Goal: Task Accomplishment & Management: Manage account settings

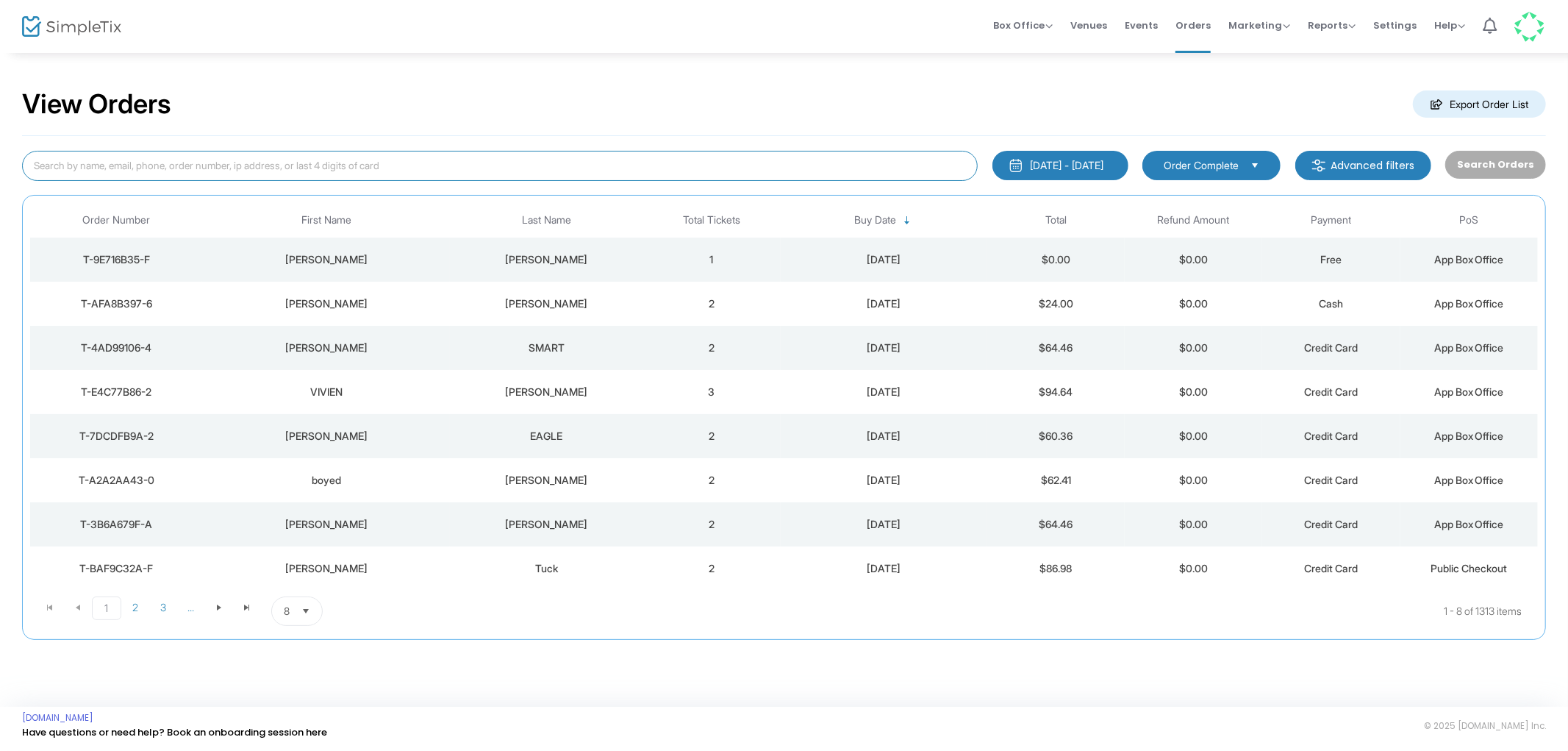
click at [485, 171] on input at bounding box center [499, 165] width 956 height 30
type input "xu"
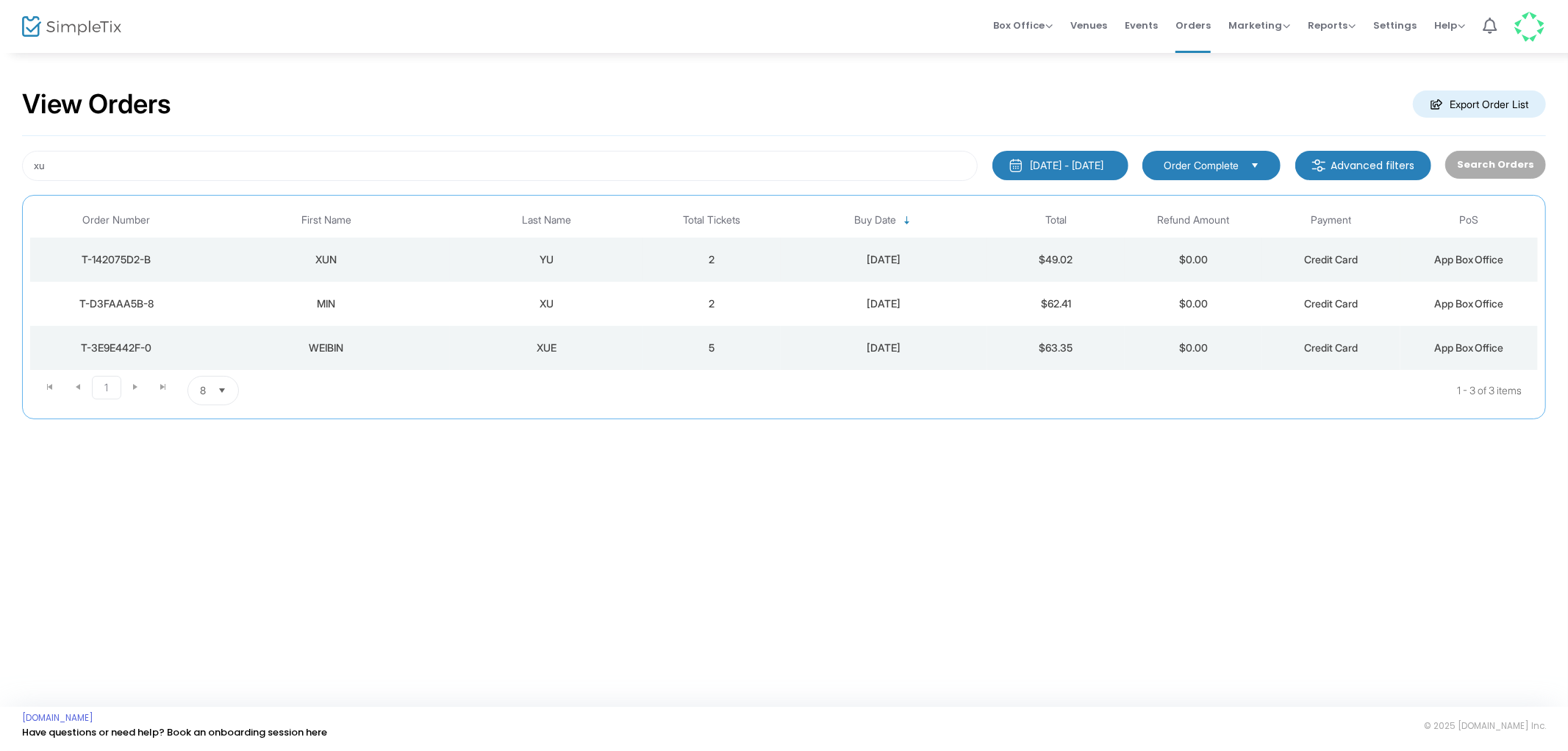
click at [486, 266] on div "YU" at bounding box center [546, 259] width 185 height 15
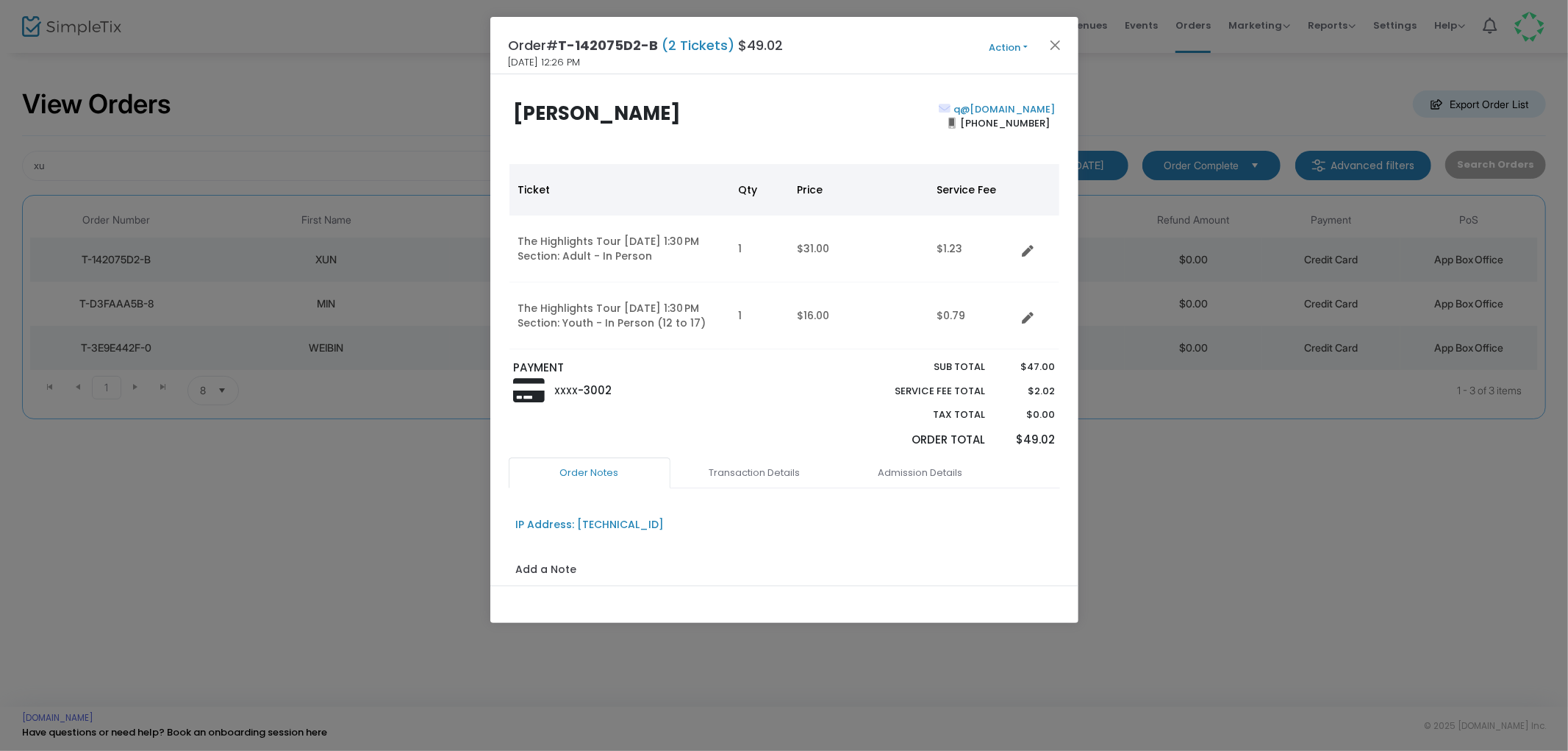
click at [1004, 48] on button "Action" at bounding box center [1008, 48] width 88 height 16
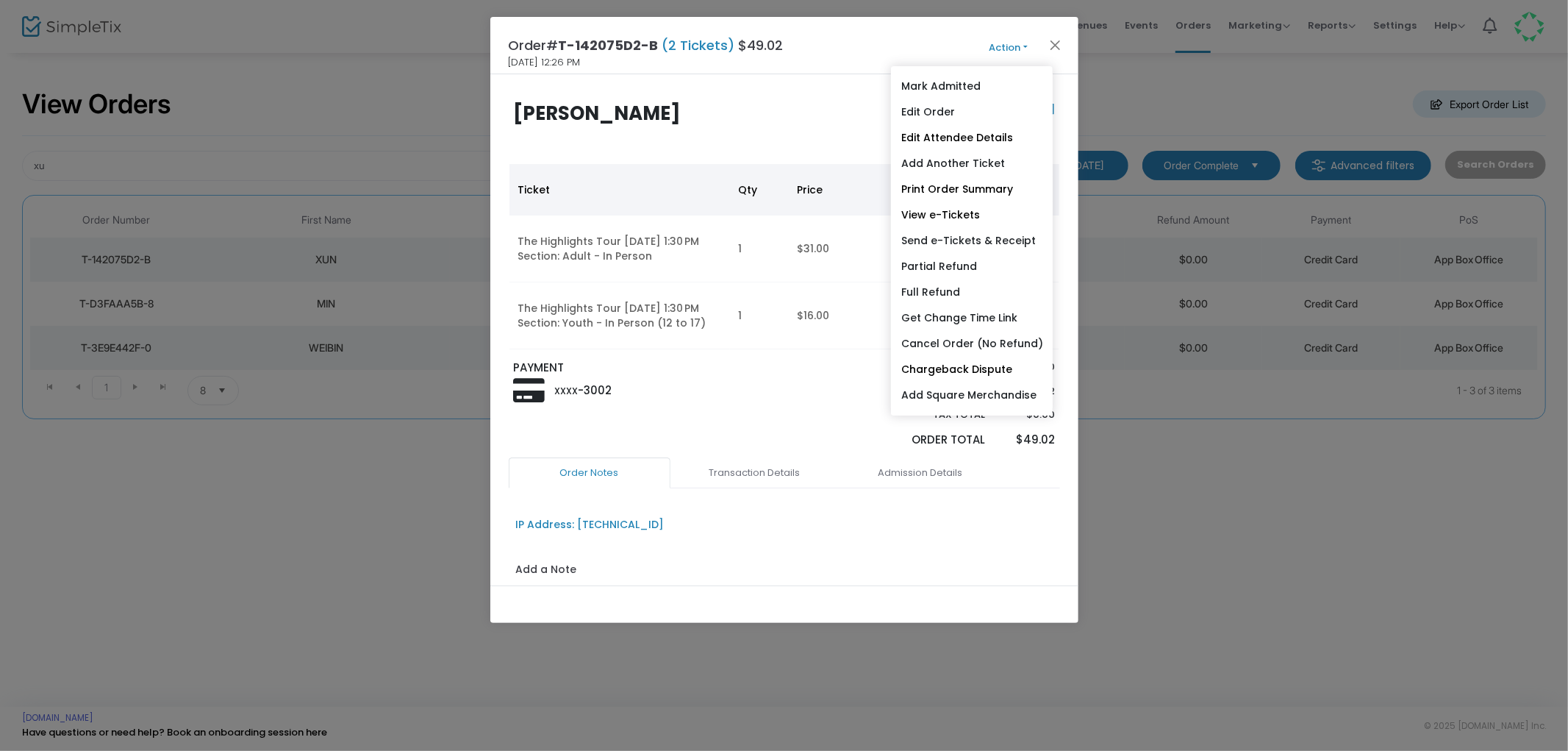
click at [853, 121] on div "q@gmail.com (540) 672-2728" at bounding box center [923, 130] width 278 height 57
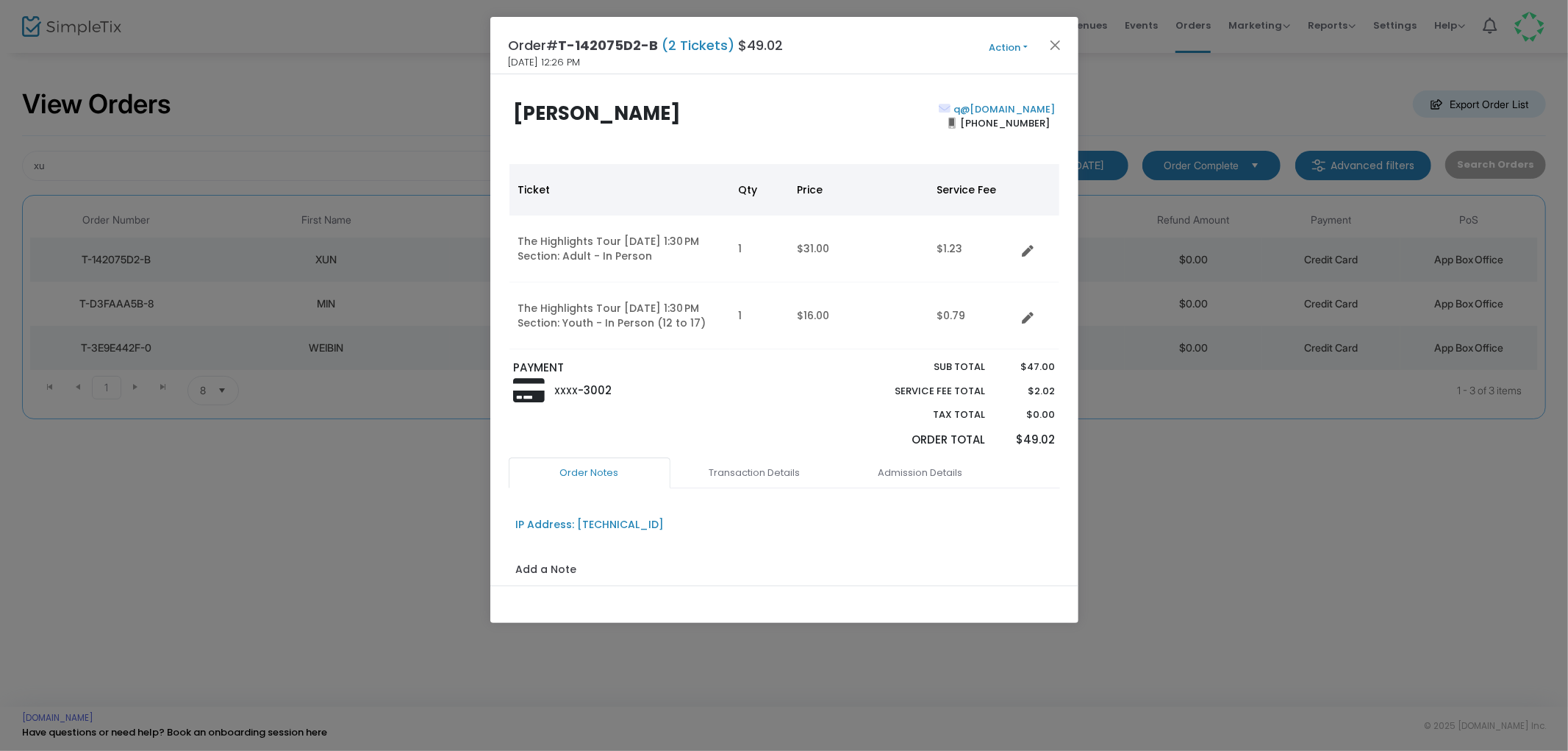
click at [996, 45] on button "Action" at bounding box center [1008, 48] width 88 height 16
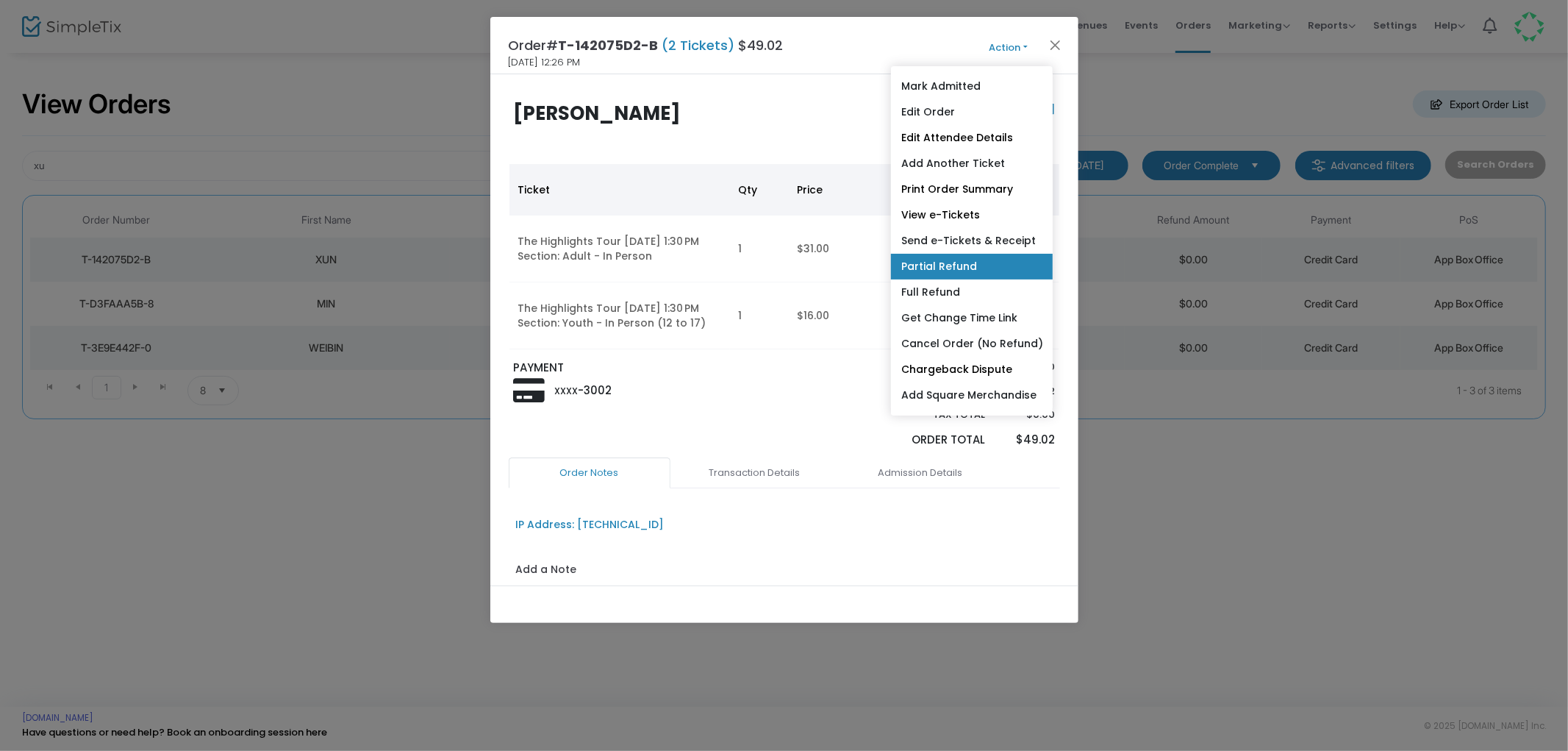
click at [968, 263] on link "Partial Refund" at bounding box center [972, 266] width 162 height 26
radio input "true"
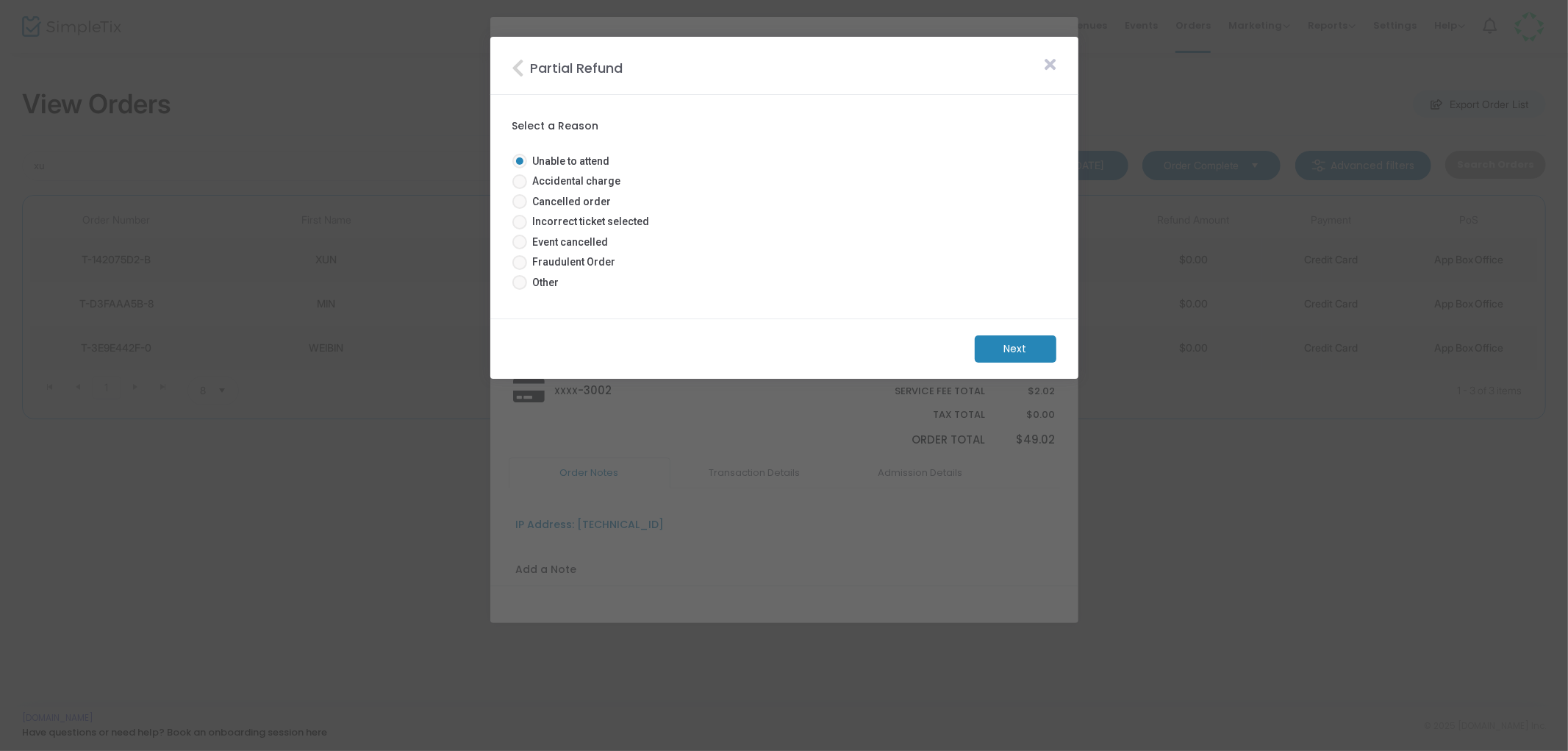
click at [516, 280] on span at bounding box center [520, 282] width 15 height 15
click at [519, 290] on input "Other" at bounding box center [519, 290] width 1 height 1
radio input "true"
click at [1007, 350] on m-button "Next" at bounding box center [1015, 348] width 82 height 27
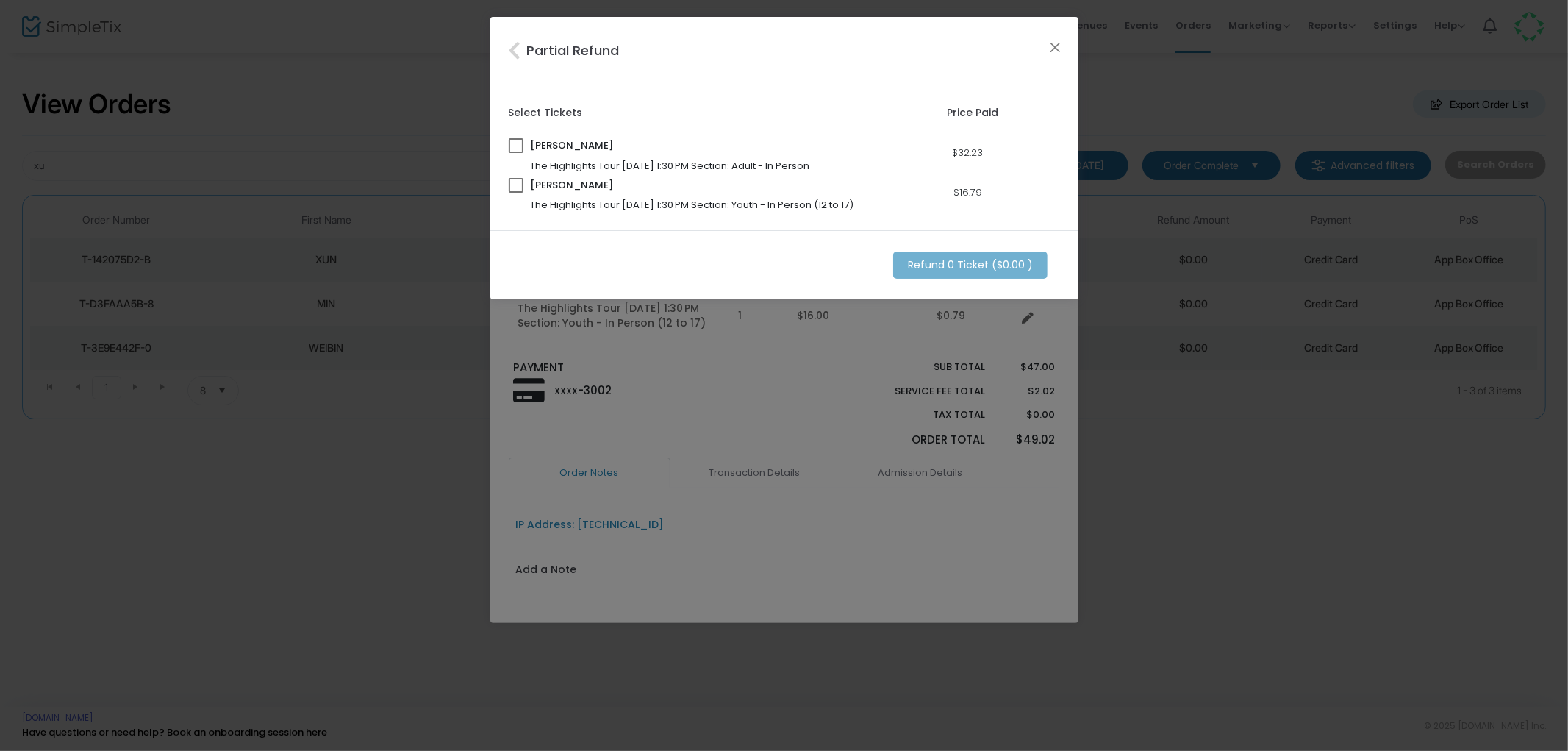
click at [511, 143] on span at bounding box center [516, 145] width 15 height 15
click at [516, 153] on input "checkbox" at bounding box center [516, 153] width 1 height 1
checkbox input "true"
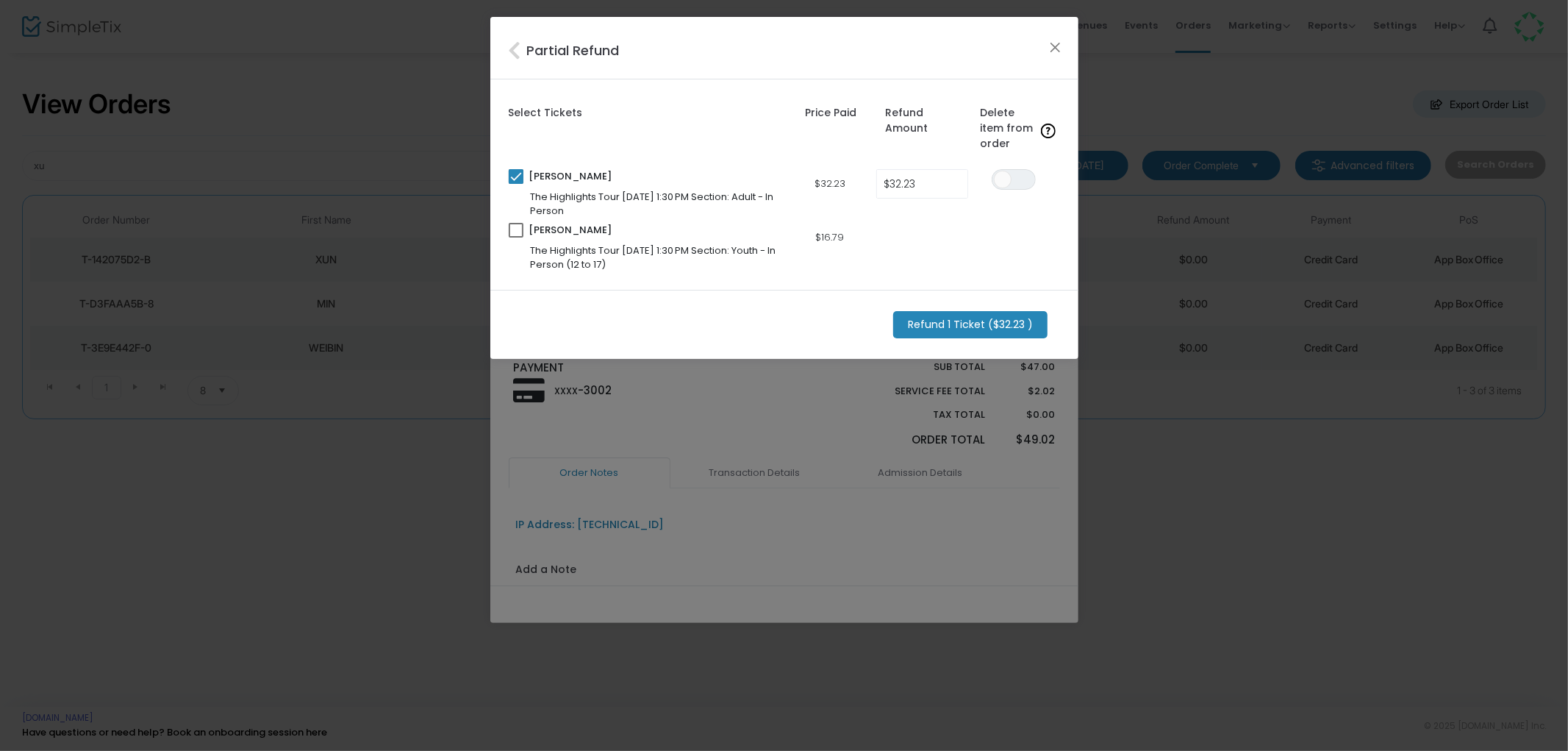
click at [946, 325] on m-button "Refund 1 Ticket ($32.23 )" at bounding box center [971, 324] width 154 height 27
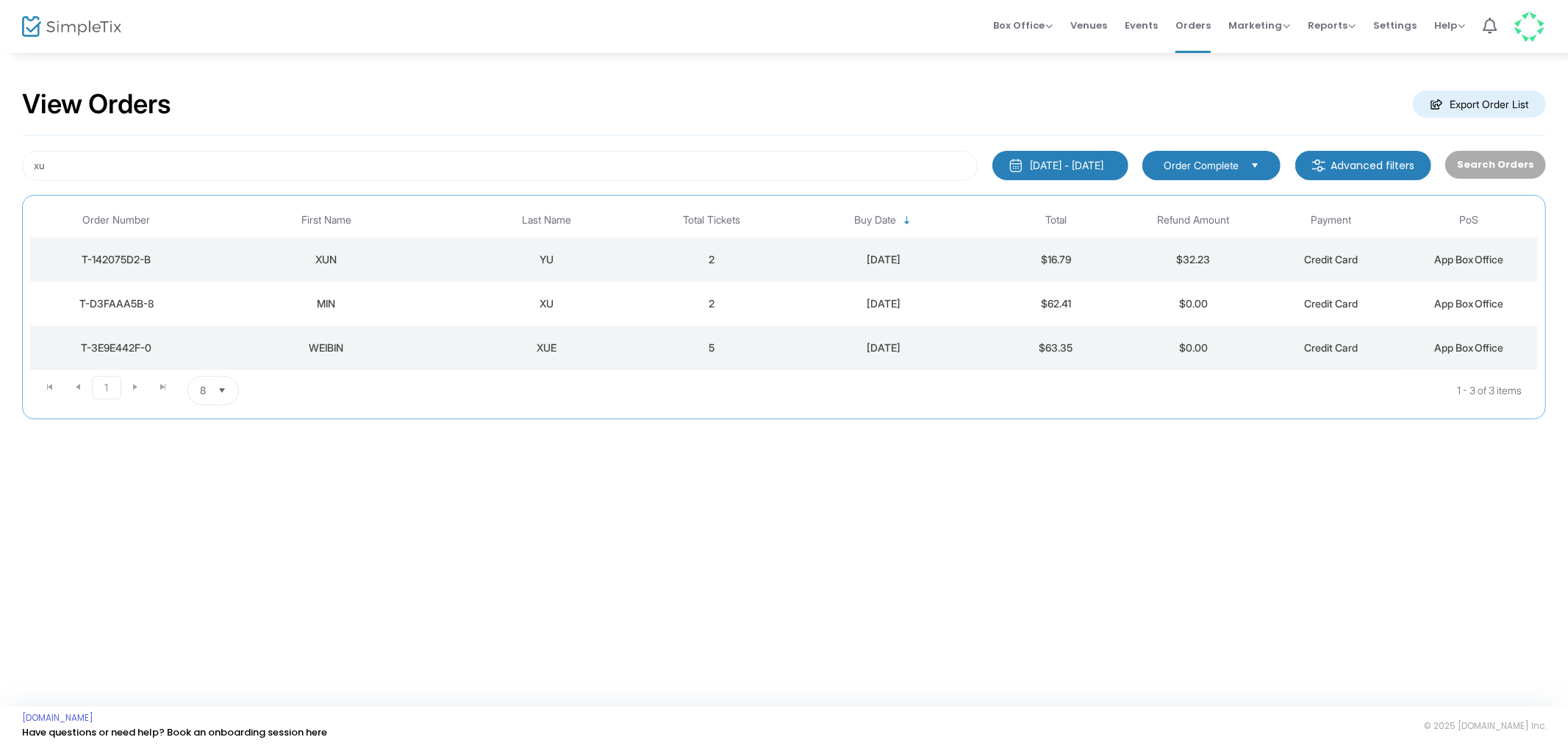
click at [864, 260] on div "8/24/2025" at bounding box center [884, 259] width 199 height 15
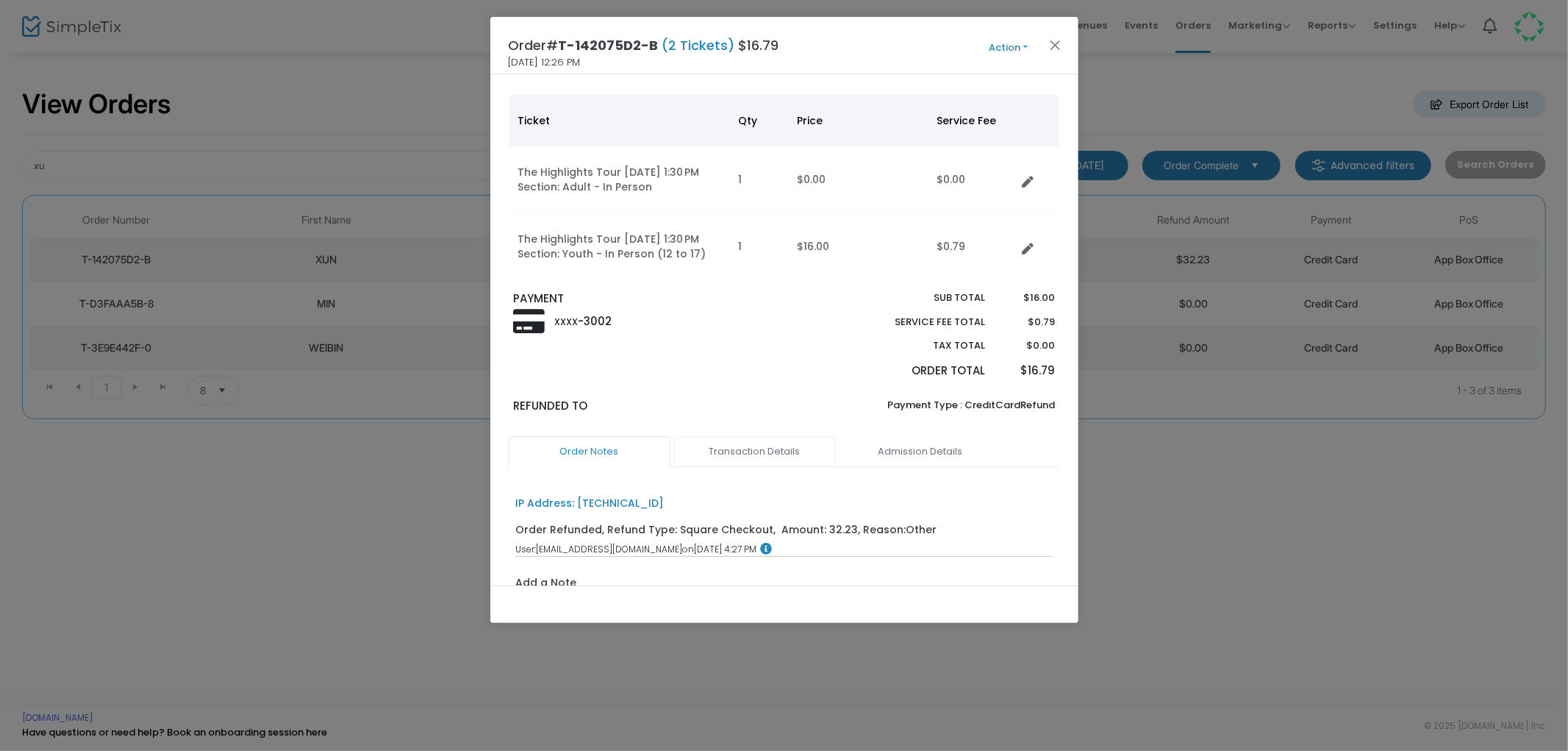
scroll to position [230, 0]
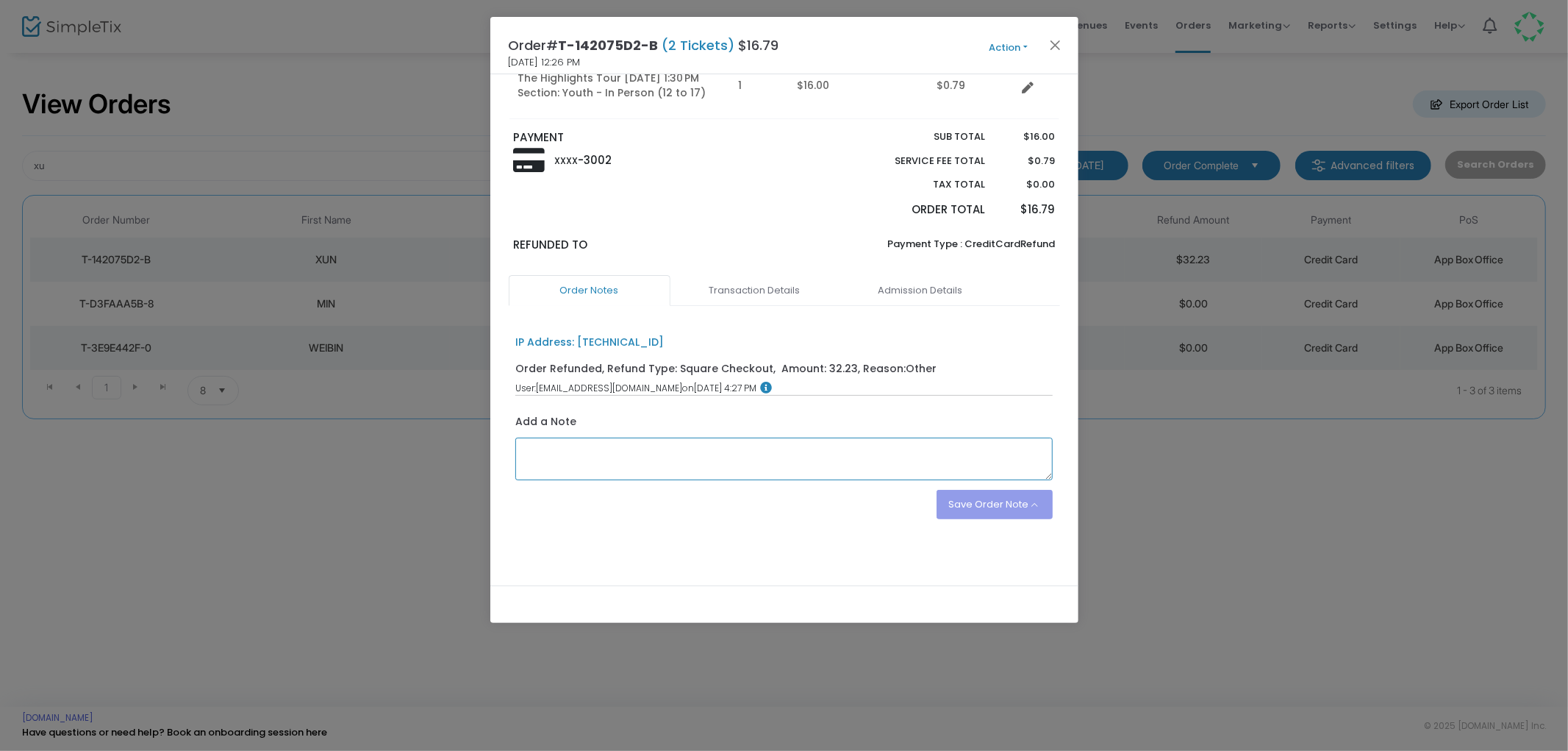
click at [569, 464] on textarea at bounding box center [784, 459] width 537 height 43
type textarea "Bought membership. LS"
click at [966, 504] on button "Save Order Note" at bounding box center [994, 505] width 116 height 30
click at [951, 465] on li "Save as an order note" at bounding box center [979, 470] width 147 height 28
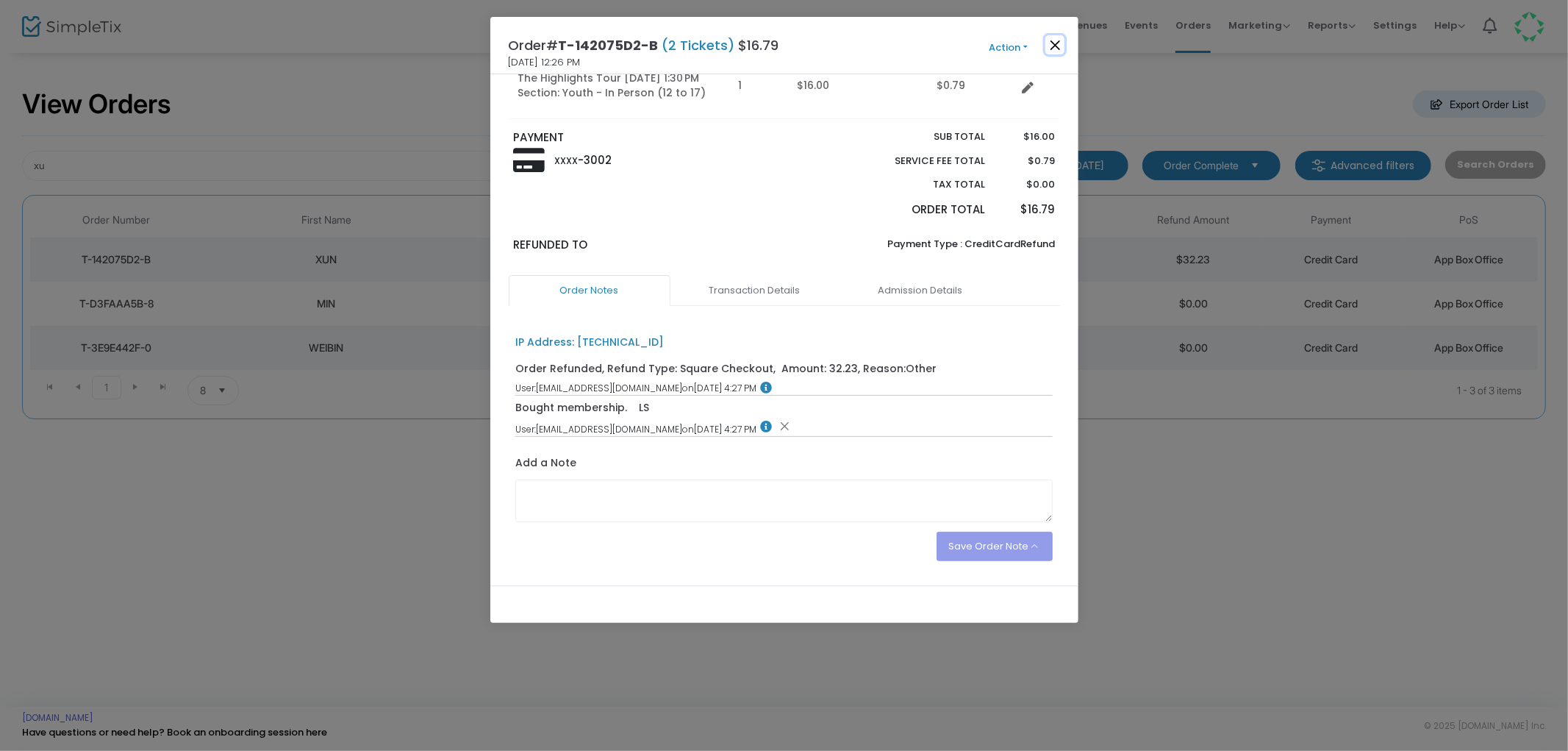
click at [1052, 40] on button "Close" at bounding box center [1055, 44] width 19 height 19
